Goal: Complete application form: Complete application form

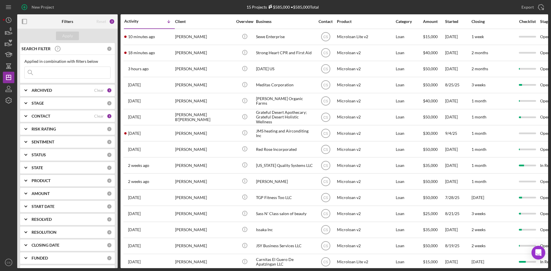
click at [71, 67] on input at bounding box center [67, 72] width 85 height 11
click at [70, 72] on input at bounding box center [67, 72] width 85 height 11
click at [9, 31] on icon "button" at bounding box center [8, 31] width 14 height 14
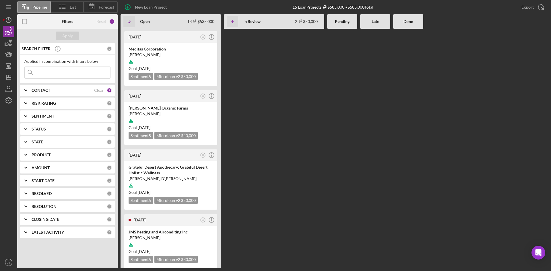
scroll to position [258, 0]
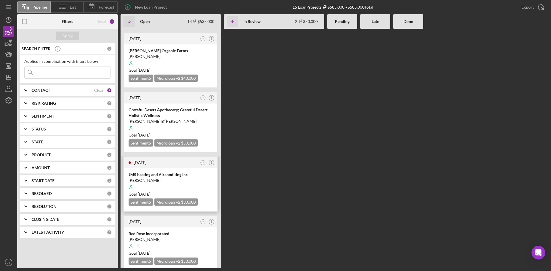
click at [163, 168] on div "JMS heating and Airconditing Inc jose murillo Goal 1 month from now Sentiment 5…" at bounding box center [170, 189] width 93 height 43
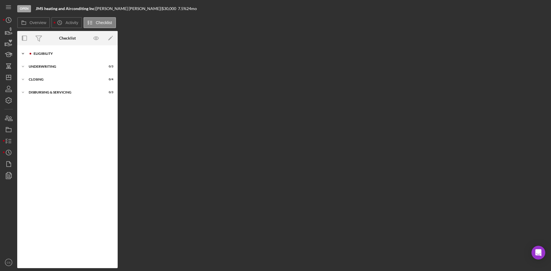
click at [44, 52] on div "Eligibility" at bounding box center [72, 53] width 77 height 3
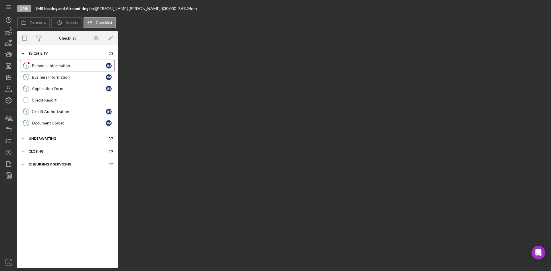
click at [48, 67] on div "Personal Information" at bounding box center [69, 65] width 74 height 5
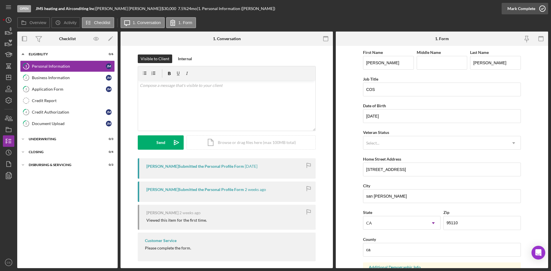
click at [541, 7] on icon "button" at bounding box center [542, 8] width 14 height 14
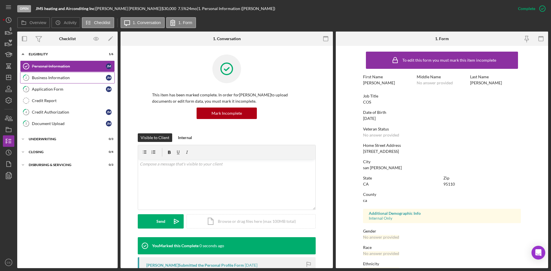
click at [58, 78] on div "Business Information" at bounding box center [69, 77] width 74 height 5
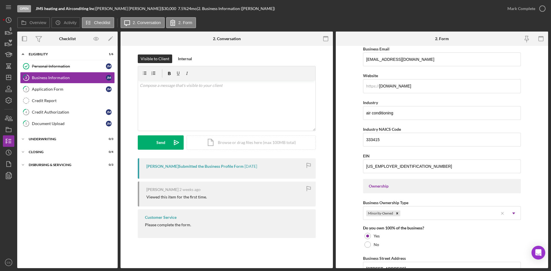
scroll to position [128, 0]
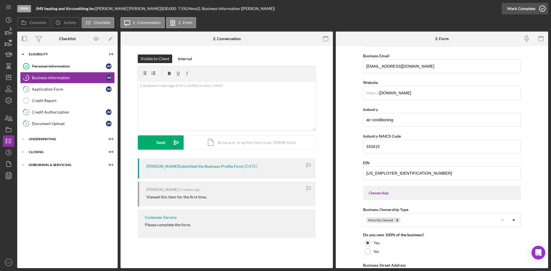
click at [542, 8] on icon "button" at bounding box center [542, 8] width 14 height 14
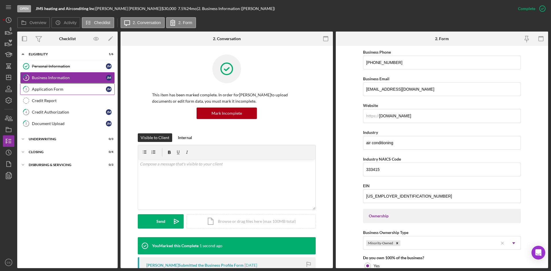
scroll to position [151, 0]
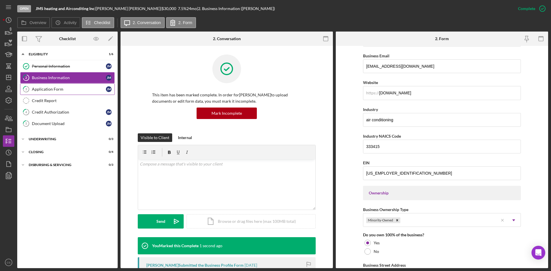
click at [72, 95] on link "3 Application Form j m" at bounding box center [67, 88] width 95 height 11
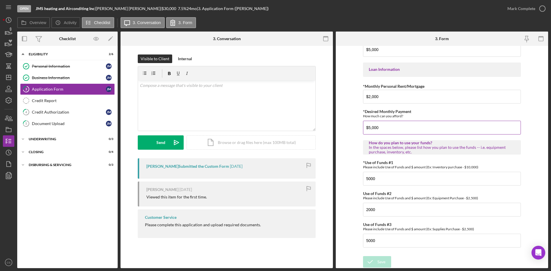
scroll to position [272, 0]
click at [401, 181] on input "5000" at bounding box center [442, 178] width 158 height 14
click at [397, 238] on input "5000" at bounding box center [442, 240] width 158 height 14
click at [85, 114] on div "Credit Authorization" at bounding box center [69, 112] width 74 height 5
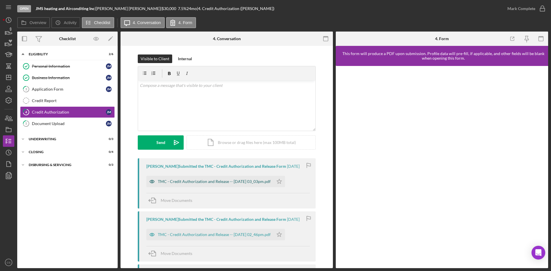
click at [206, 185] on div "TMC - Credit Authorization and Release -- 2025-09-11 03_03pm.pdf" at bounding box center [209, 181] width 127 height 11
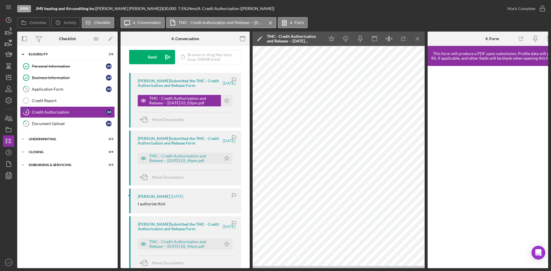
scroll to position [86, 0]
click at [193, 161] on div "TMC - Credit Authorization and Release -- 2025-09-11 02_46pm.pdf" at bounding box center [183, 157] width 69 height 9
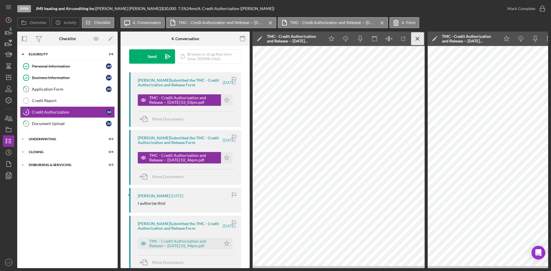
click at [414, 37] on icon "Icon/Menu Close" at bounding box center [417, 38] width 13 height 13
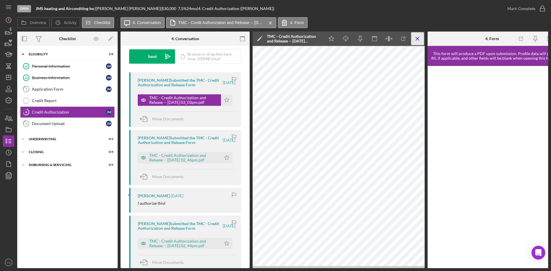
click at [417, 39] on line "button" at bounding box center [417, 38] width 3 height 3
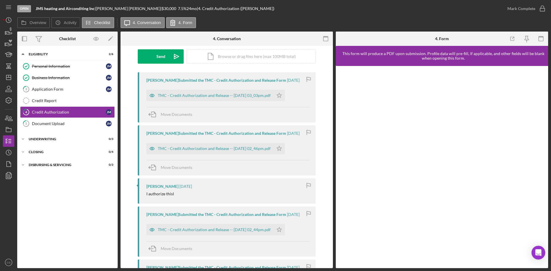
click at [288, 94] on div "TMC - Credit Authorization and Release -- 2025-09-11 03_03pm.pdf Icon/Star" at bounding box center [216, 94] width 141 height 14
click at [69, 126] on div "Document Upload" at bounding box center [69, 123] width 74 height 5
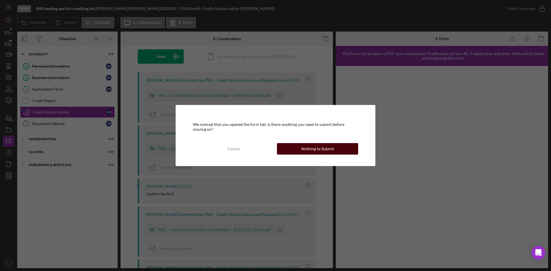
click at [317, 147] on div "Nothing to Submit" at bounding box center [317, 148] width 33 height 11
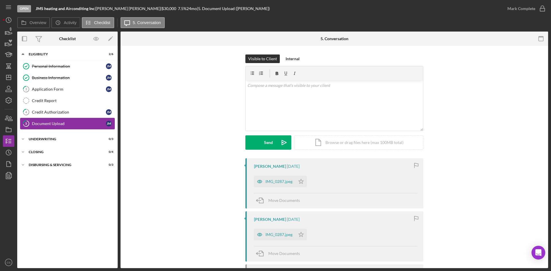
click at [53, 123] on div "Document Upload" at bounding box center [69, 123] width 74 height 5
click at [272, 180] on div "IMG_0287.jpeg" at bounding box center [278, 181] width 27 height 5
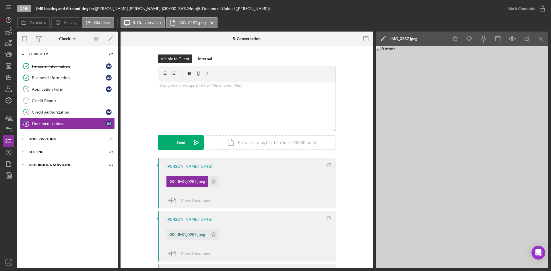
click at [189, 239] on div "IMG_0287.jpeg" at bounding box center [186, 234] width 41 height 11
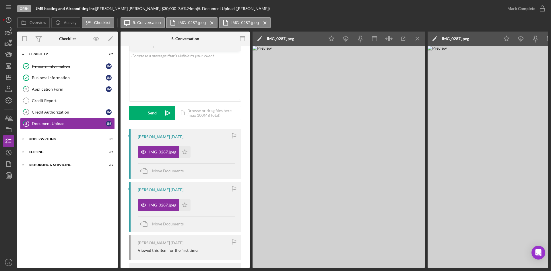
scroll to position [25, 0]
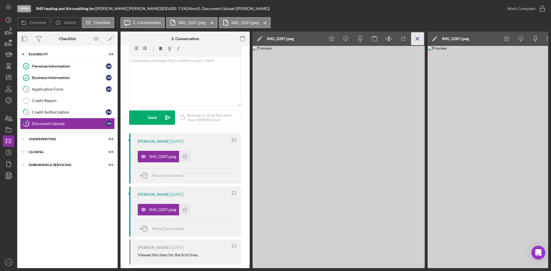
click at [419, 38] on icon "Icon/Menu Close" at bounding box center [417, 38] width 13 height 13
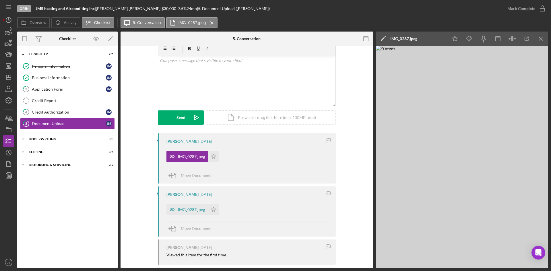
drag, startPoint x: 212, startPoint y: 158, endPoint x: 223, endPoint y: 152, distance: 12.8
click at [212, 158] on icon "Icon/Star" at bounding box center [213, 156] width 11 height 11
drag, startPoint x: 64, startPoint y: 69, endPoint x: 81, endPoint y: 72, distance: 17.4
click at [64, 69] on link "Personal Information Personal Information j m" at bounding box center [67, 66] width 95 height 11
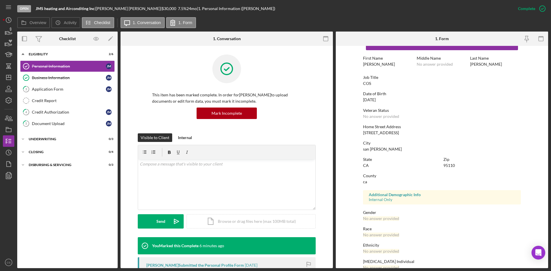
scroll to position [29, 0]
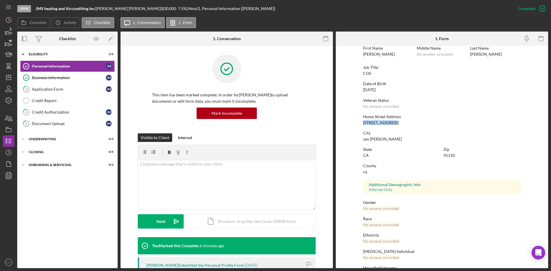
drag, startPoint x: 404, startPoint y: 122, endPoint x: 348, endPoint y: 125, distance: 56.6
click at [352, 124] on form "To edit this form you must mark this item incomplete First Name jose Middle Nam…" at bounding box center [442, 157] width 212 height 222
copy div "220 Goodyear st"
click at [385, 129] on div "To edit this form you must mark this item incomplete First Name jose Middle Nam…" at bounding box center [442, 151] width 158 height 262
click at [62, 124] on div "Document Upload" at bounding box center [69, 123] width 74 height 5
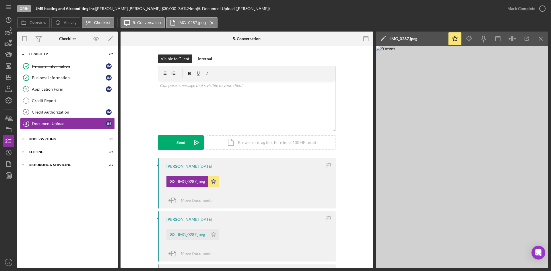
click at [472, 167] on img at bounding box center [462, 157] width 172 height 222
drag, startPoint x: 72, startPoint y: 112, endPoint x: 87, endPoint y: 113, distance: 15.3
click at [72, 112] on div "Credit Authorization" at bounding box center [69, 112] width 74 height 5
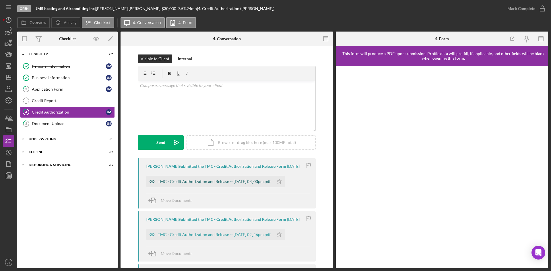
click at [208, 183] on div "TMC - Credit Authorization and Release -- 2025-09-11 03_03pm.pdf" at bounding box center [214, 181] width 113 height 5
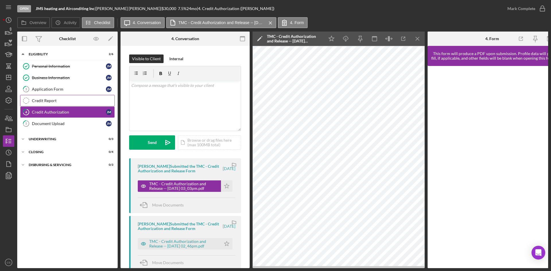
click at [62, 98] on link "Credit Report Credit Report" at bounding box center [67, 100] width 95 height 11
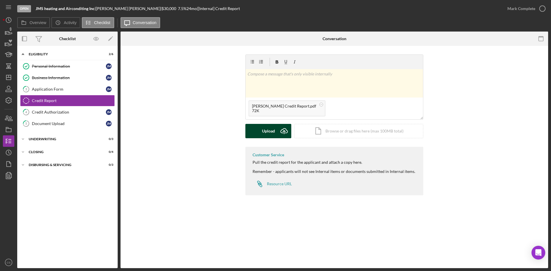
click at [278, 133] on icon "Icon/Upload" at bounding box center [284, 131] width 14 height 14
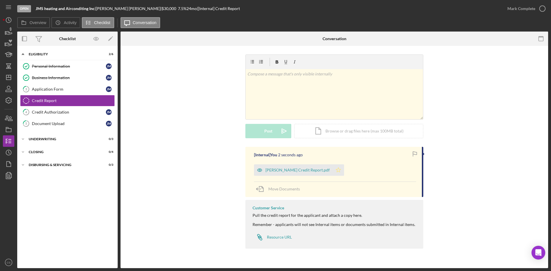
click at [336, 170] on polygon "button" at bounding box center [338, 169] width 5 height 5
click at [74, 89] on div "Application Form" at bounding box center [69, 89] width 74 height 5
